Goal: Submit feedback/report problem: Provide input to the site owners about the experience or issues

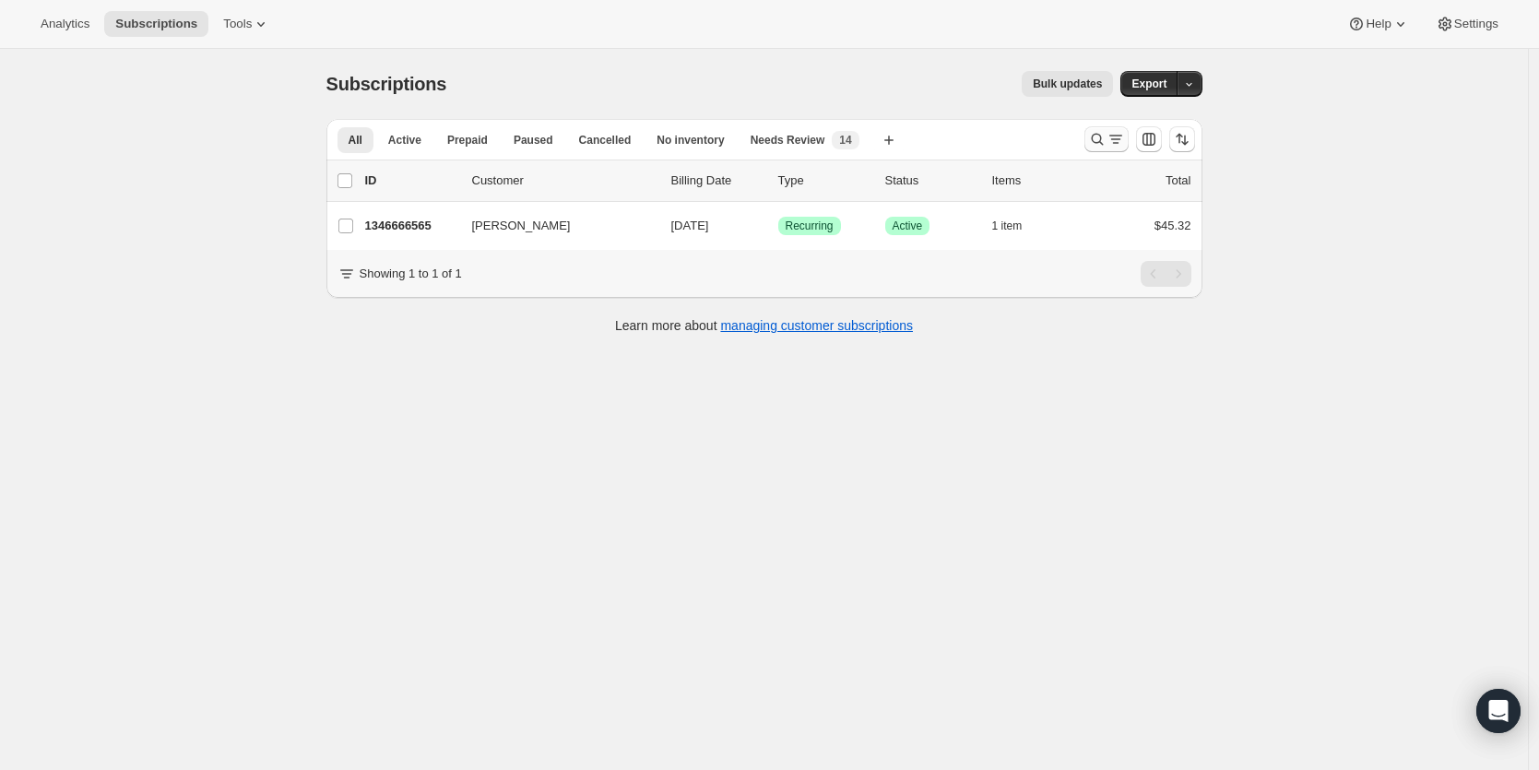
click at [1096, 136] on icon "Search and filter results" at bounding box center [1097, 139] width 18 height 18
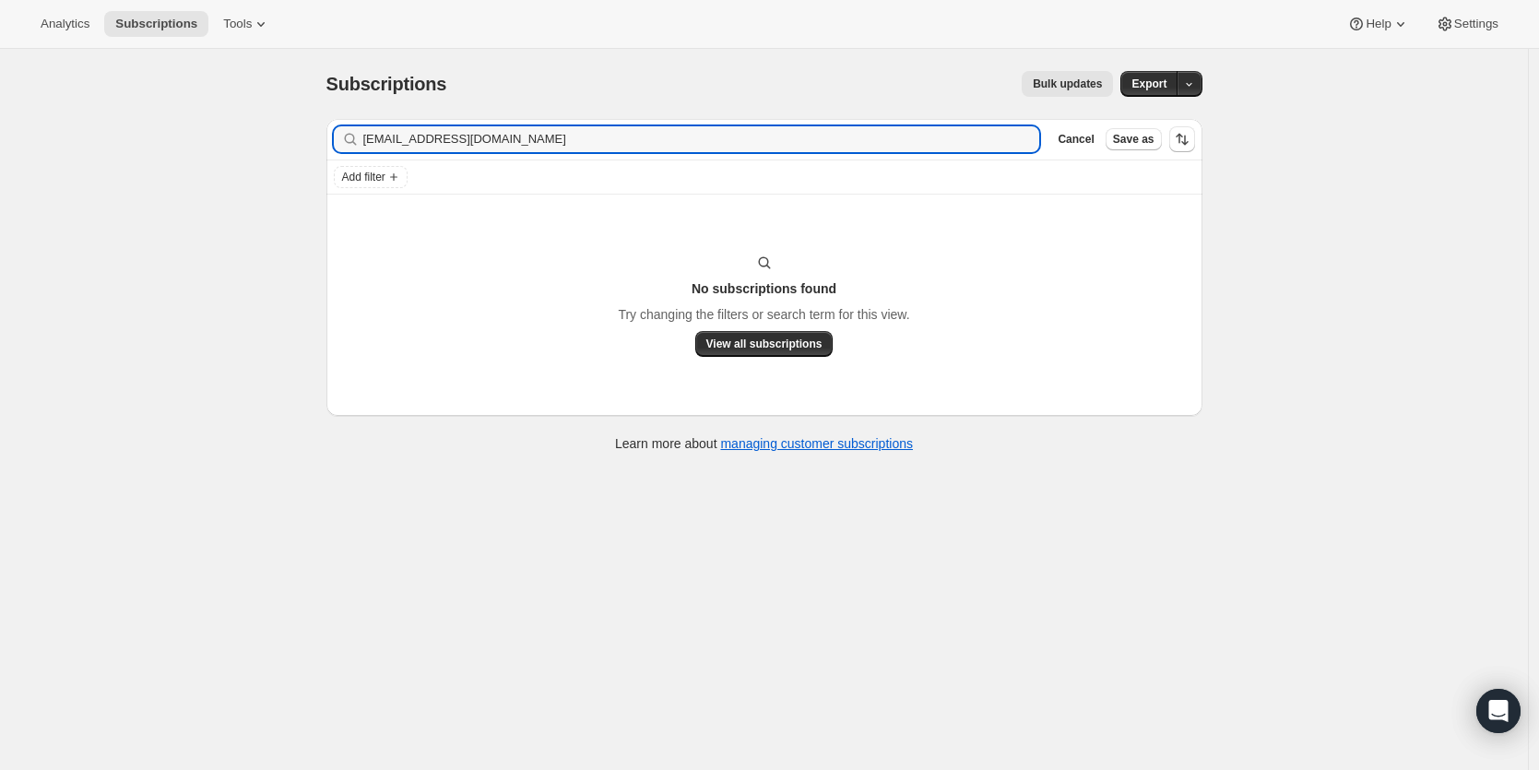
drag, startPoint x: 601, startPoint y: 136, endPoint x: 358, endPoint y: 135, distance: 243.4
click at [358, 135] on div "1346666565kjfgiles@gmail.com Clear" at bounding box center [687, 139] width 706 height 26
type input "kjfgiles@gmail.com"
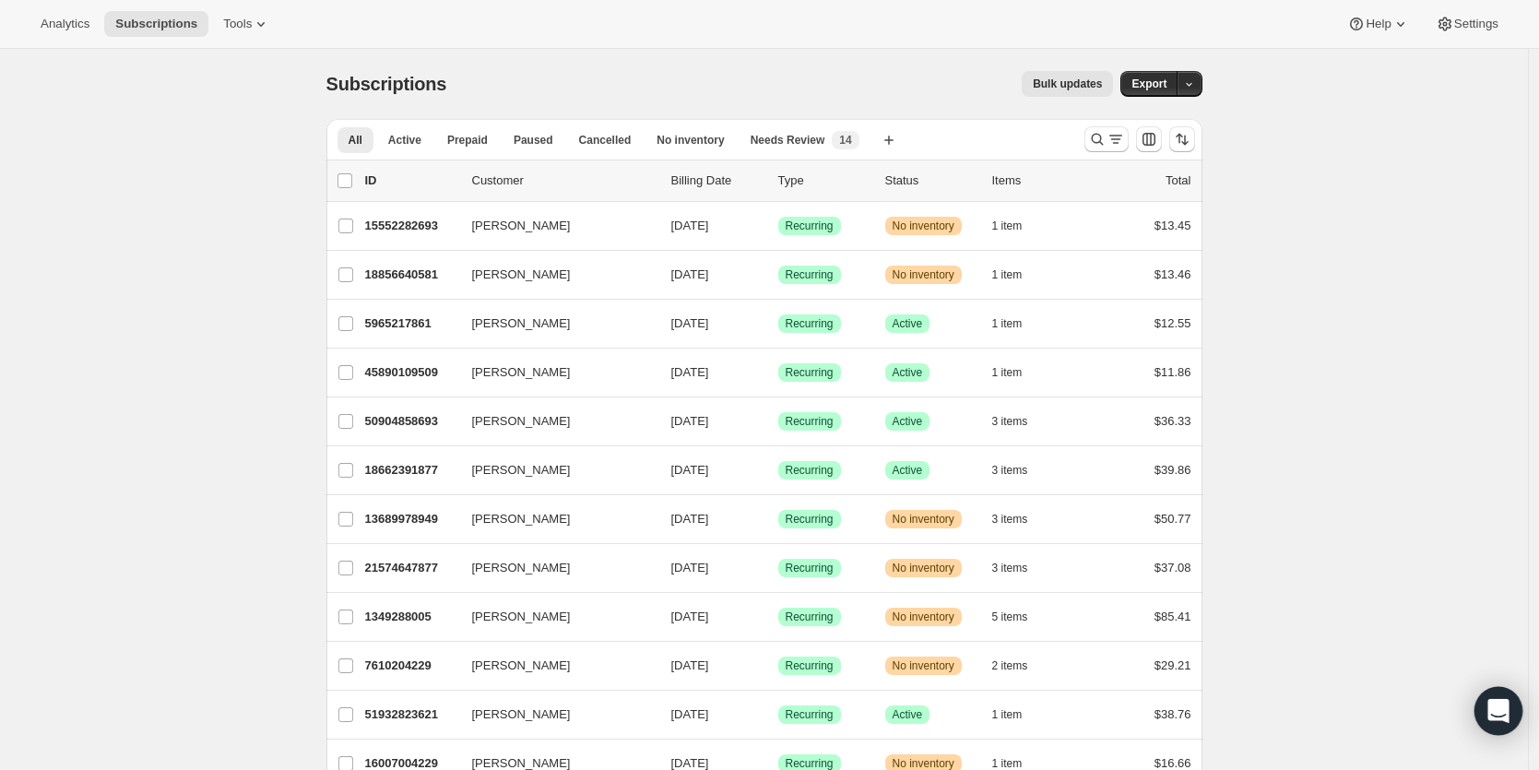
click at [1508, 713] on div "Open Intercom Messenger" at bounding box center [1498, 711] width 49 height 49
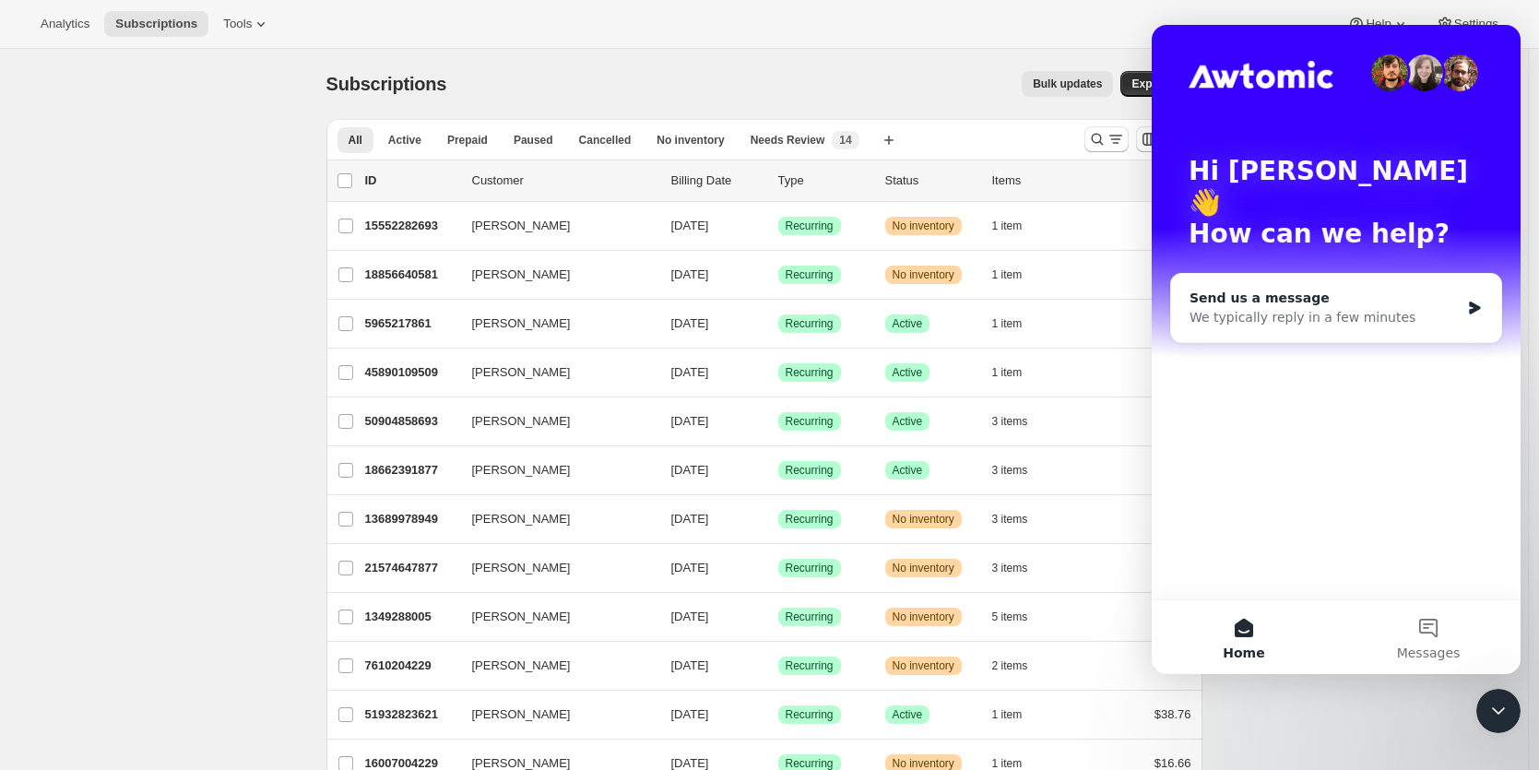
click at [1388, 289] on div "Send us a message" at bounding box center [1324, 298] width 270 height 19
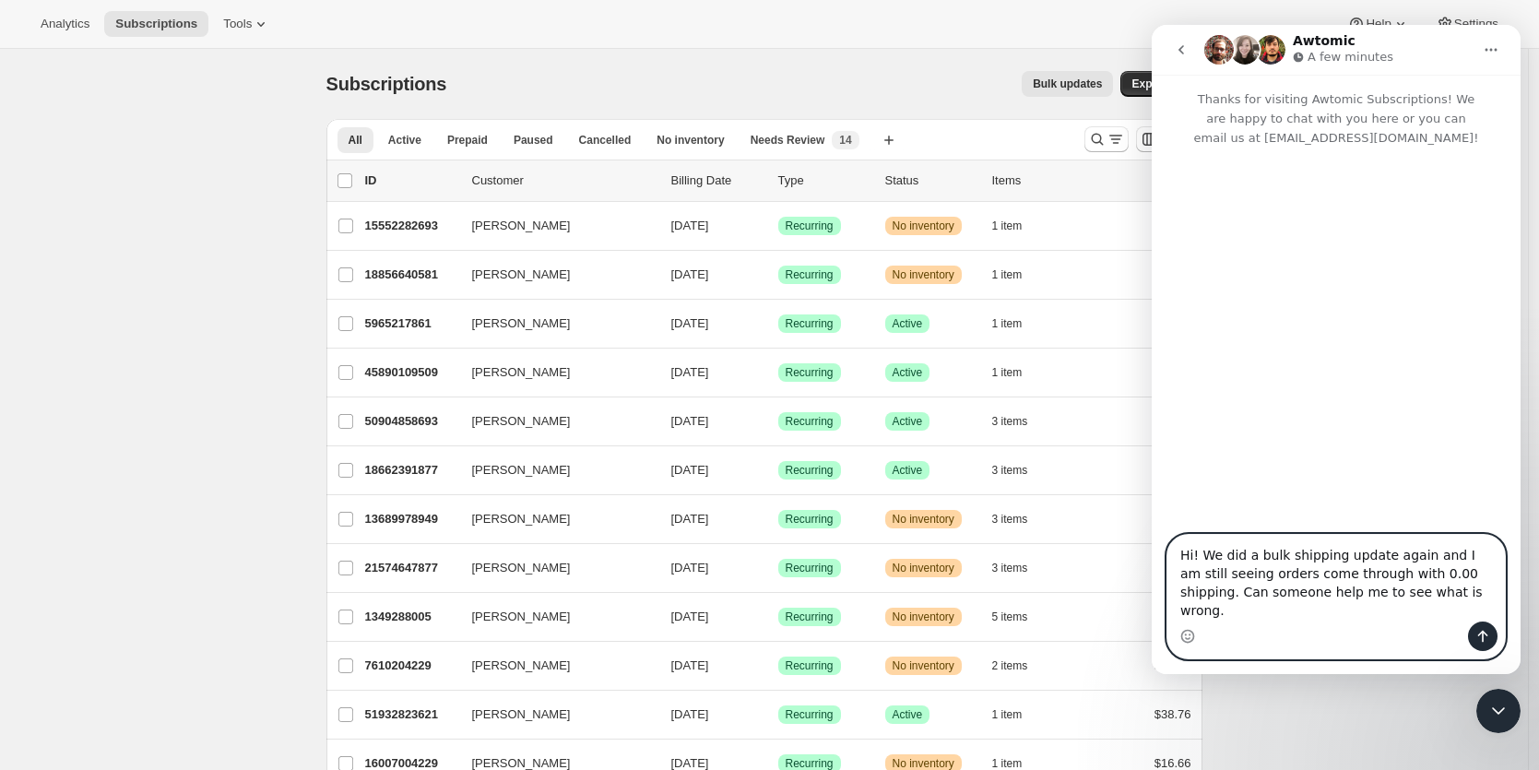
click at [1438, 608] on textarea "Hi! We did a bulk shipping update again and I am still seeing orders come throu…" at bounding box center [1335, 578] width 337 height 87
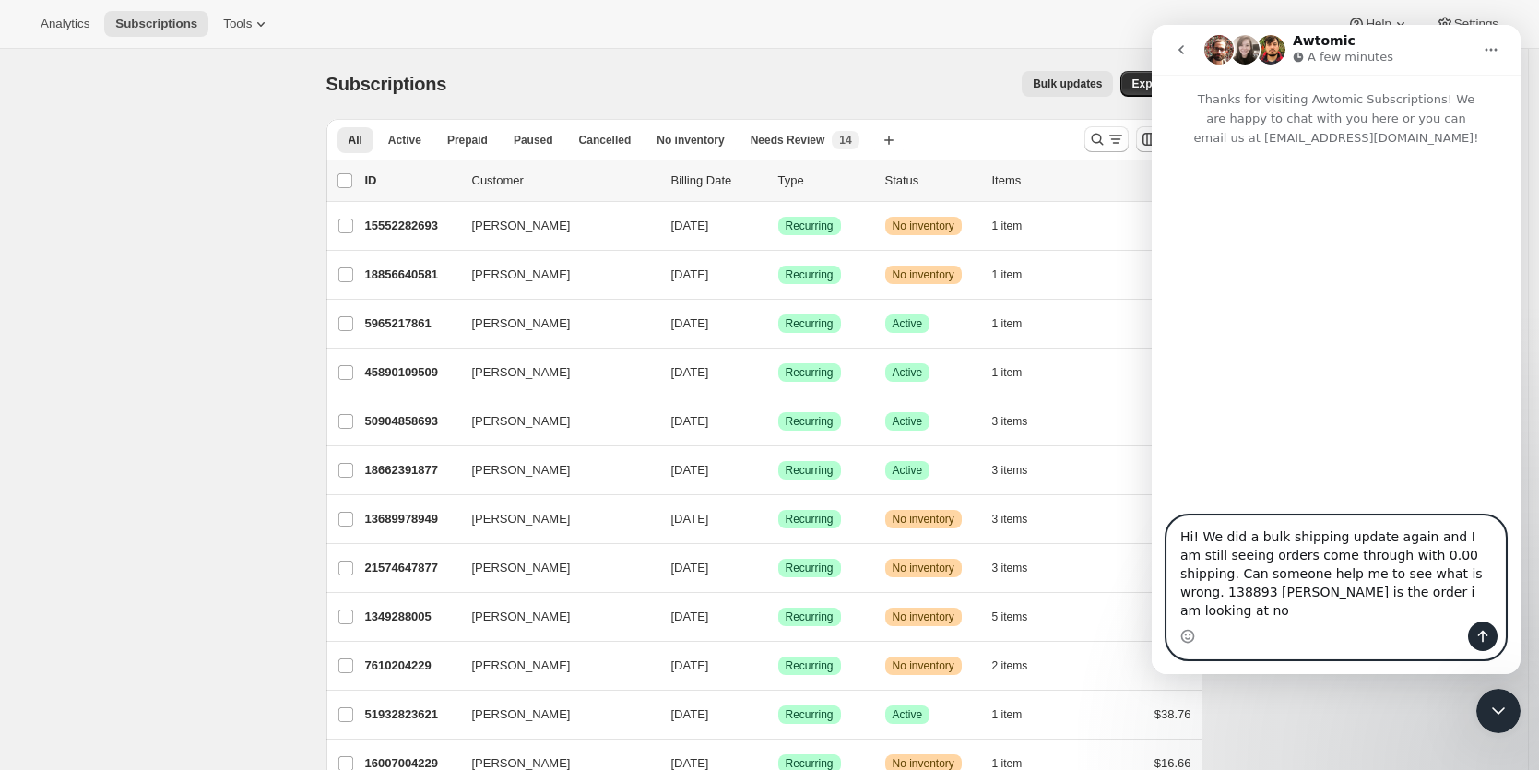
type textarea "Hi! We did a bulk shipping update again and I am still seeing orders come throu…"
